Goal: Task Accomplishment & Management: Use online tool/utility

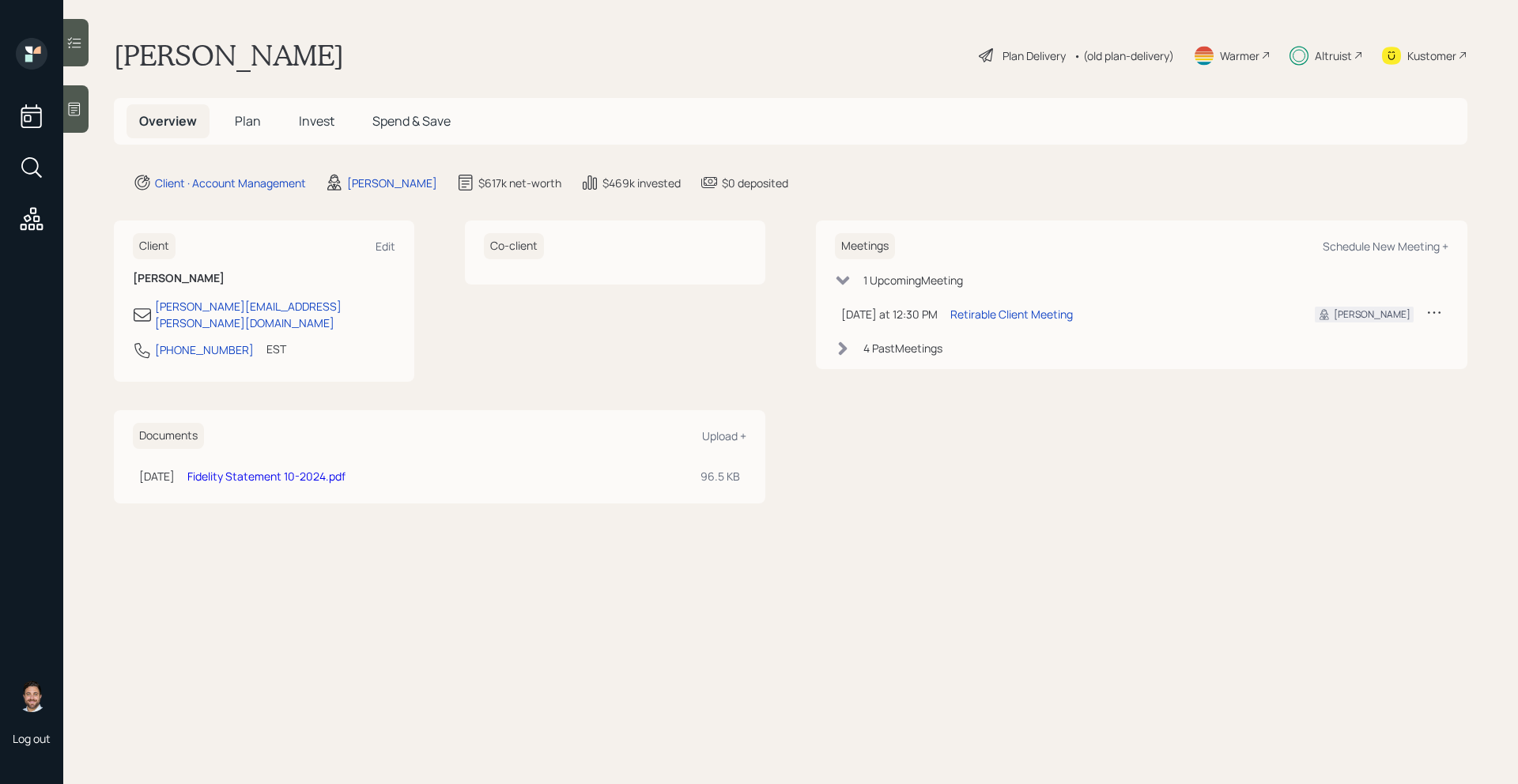
click at [1326, 54] on div "Altruist" at bounding box center [1332, 56] width 37 height 16
click at [1338, 244] on div "Schedule New Meeting +" at bounding box center [1385, 246] width 126 height 15
select select "bffa7908-1b2a-4c79-9bb6-f0ec9aed22d3"
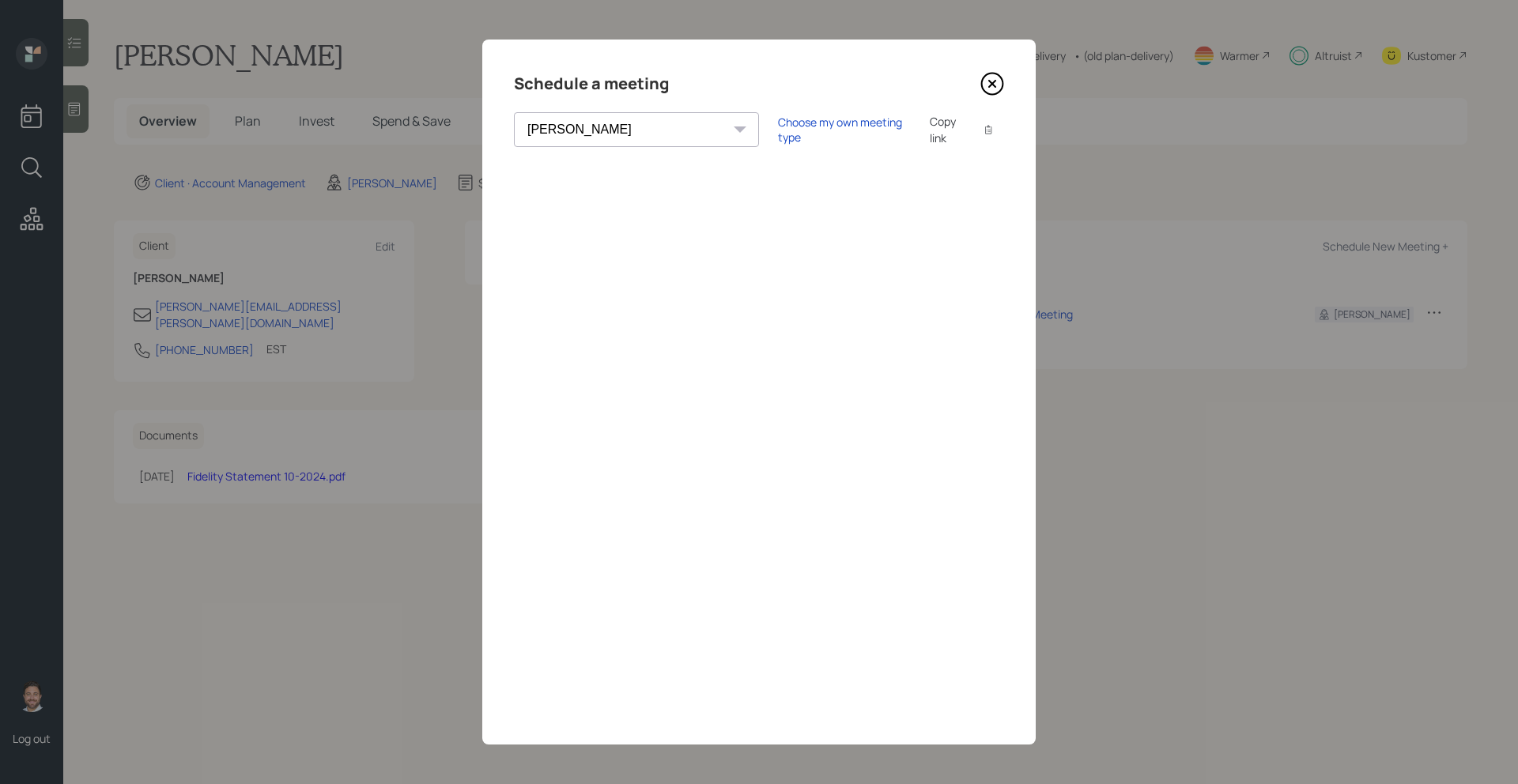
click at [993, 85] on icon at bounding box center [992, 84] width 7 height 7
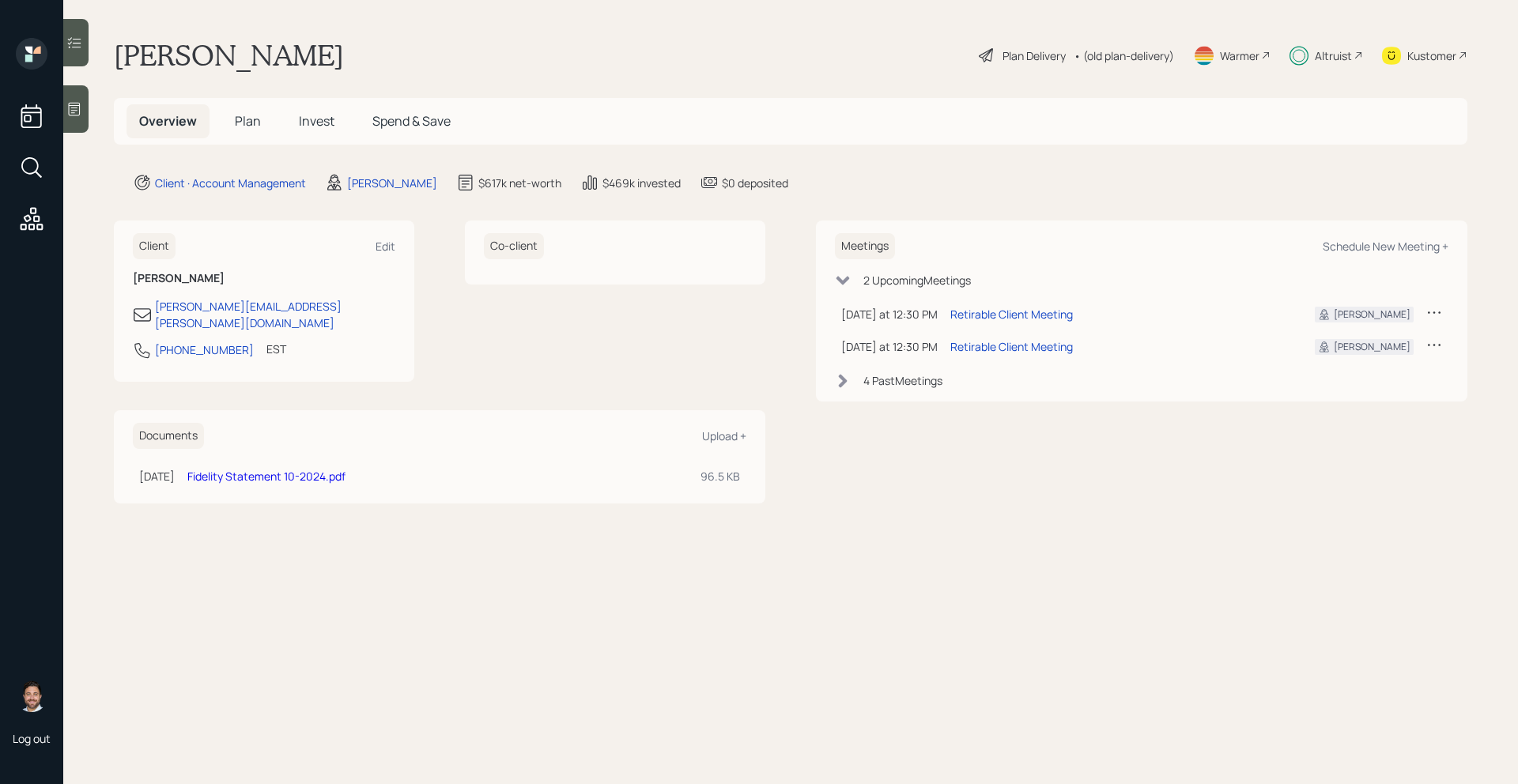
click at [1361, 58] on icon at bounding box center [1358, 56] width 10 height 10
click at [1019, 58] on div "Plan Delivery" at bounding box center [1033, 56] width 63 height 16
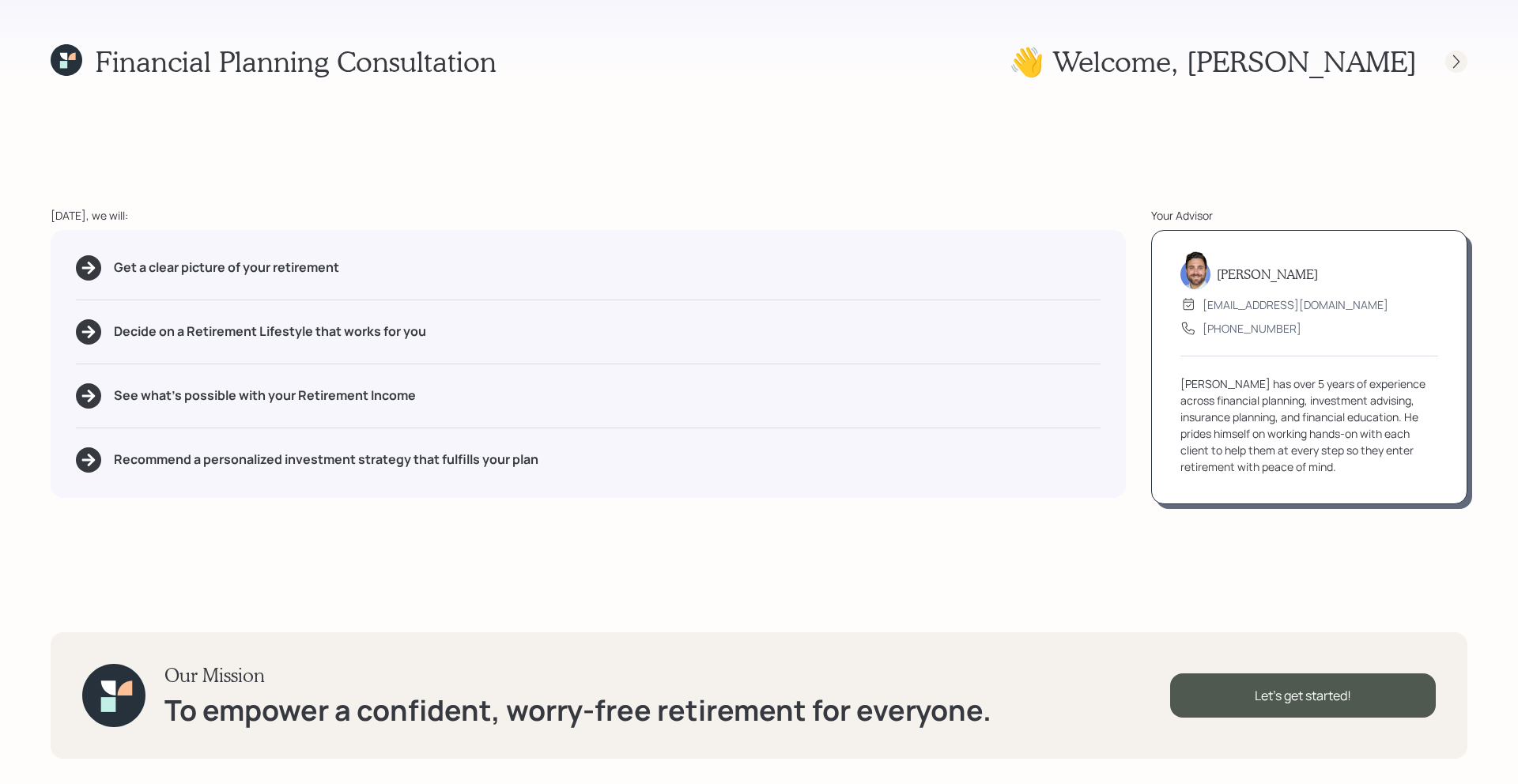
click at [1457, 60] on icon at bounding box center [1456, 61] width 7 height 13
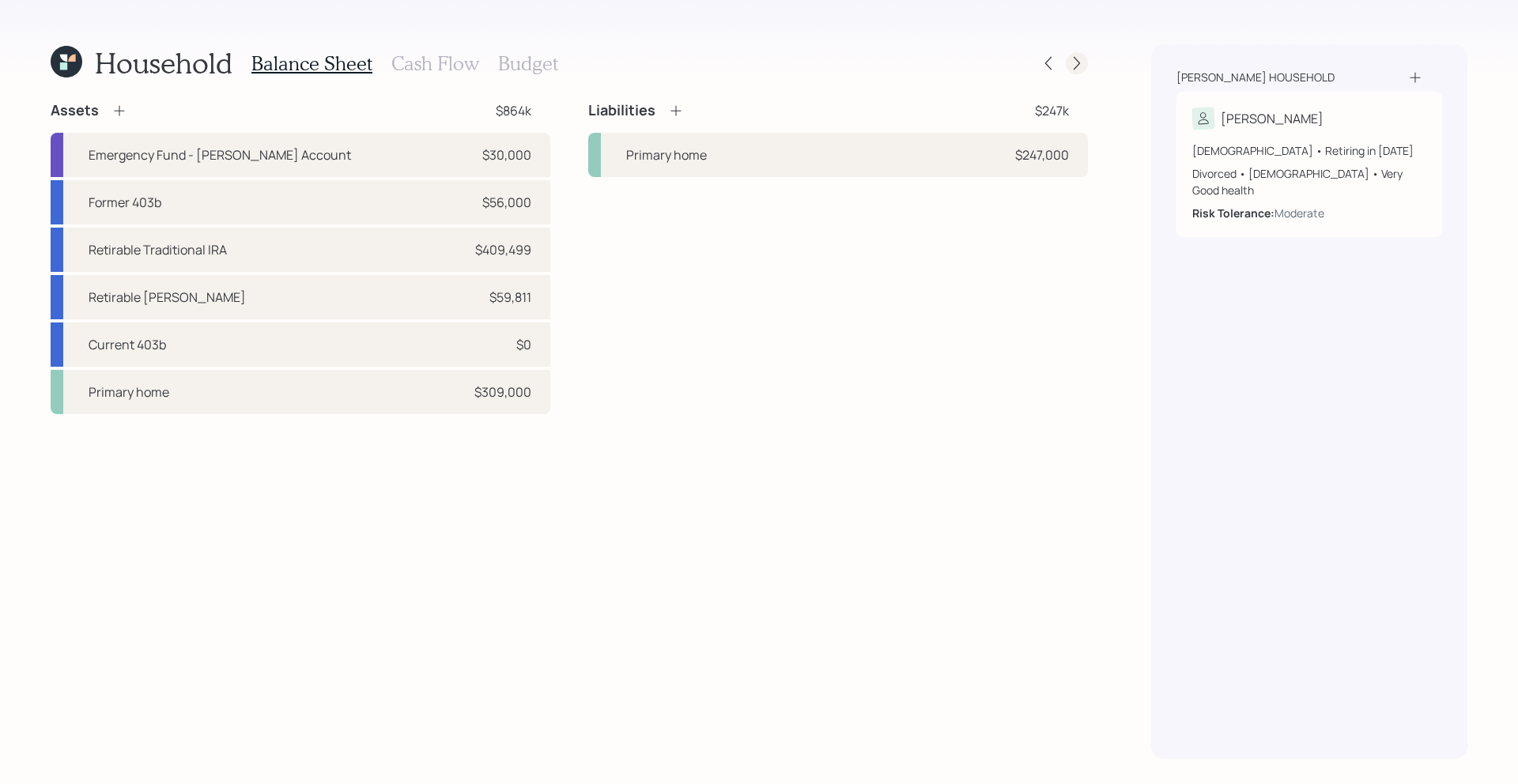
click at [1081, 64] on icon at bounding box center [1076, 62] width 16 height 16
